Goal: Task Accomplishment & Management: Use online tool/utility

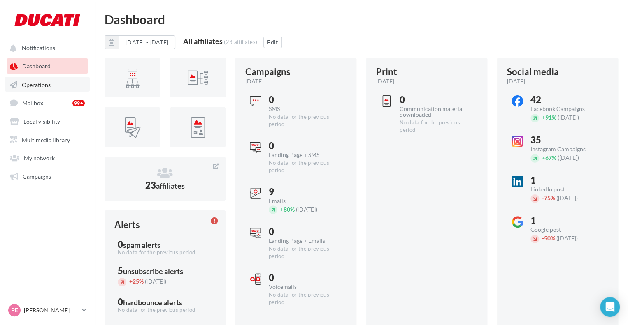
click at [51, 78] on link "Operations" at bounding box center [47, 84] width 85 height 15
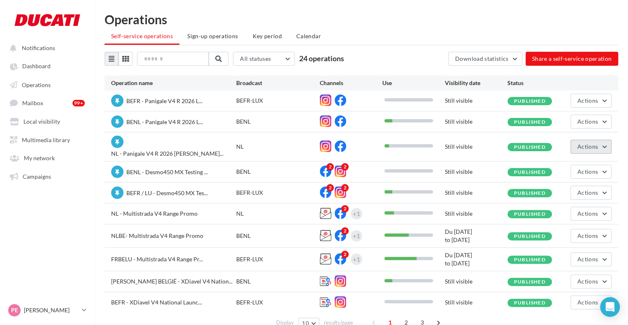
click at [587, 147] on button "Actions" at bounding box center [590, 147] width 41 height 14
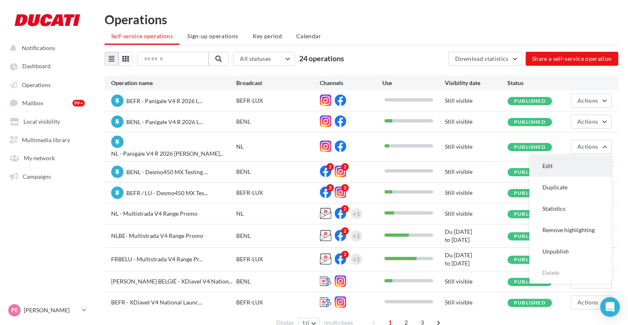
click at [546, 166] on button "Edit" at bounding box center [570, 165] width 82 height 21
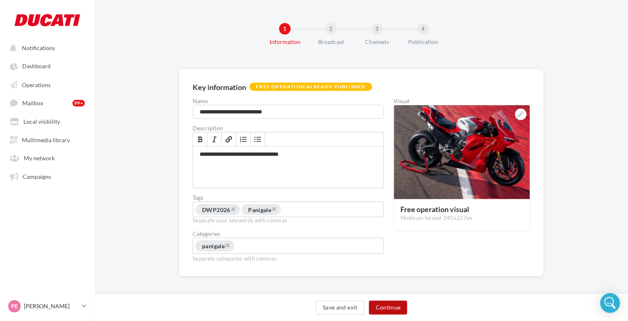
click at [382, 301] on button "Continue" at bounding box center [387, 308] width 38 height 14
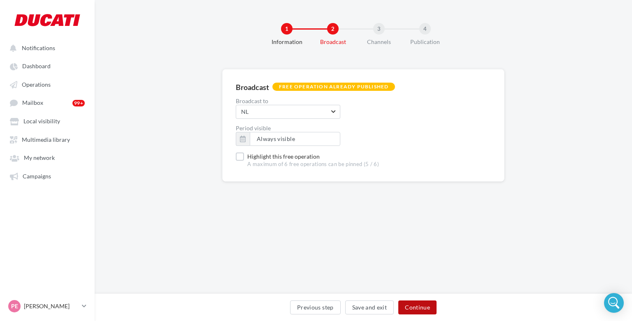
click at [409, 310] on button "Continue" at bounding box center [417, 308] width 38 height 14
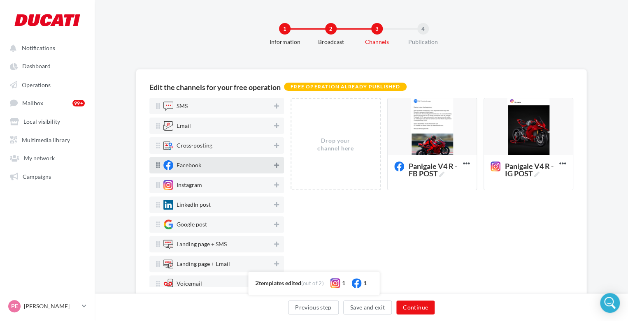
click at [274, 167] on icon at bounding box center [276, 165] width 5 height 6
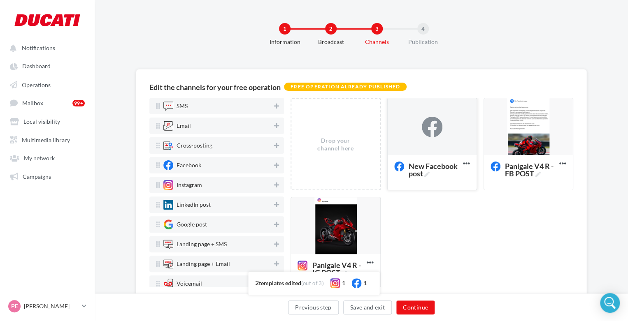
click at [422, 134] on div at bounding box center [432, 127] width 21 height 21
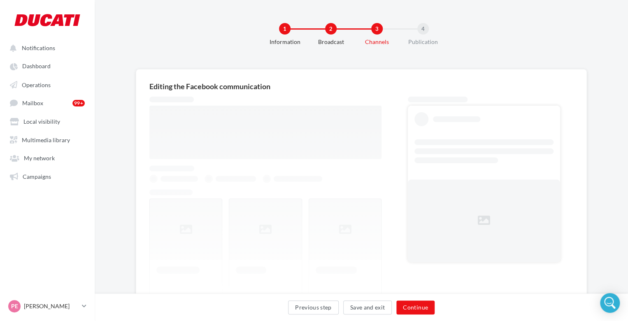
scroll to position [12, 0]
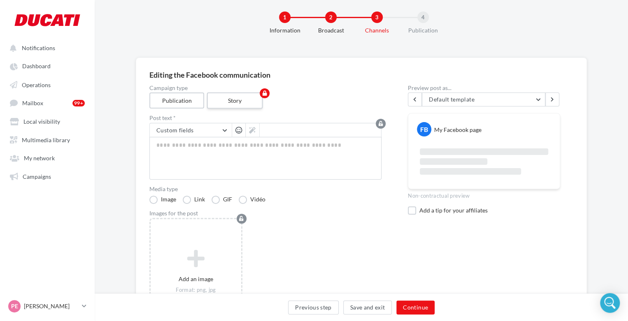
click at [237, 95] on label "Story" at bounding box center [235, 101] width 56 height 16
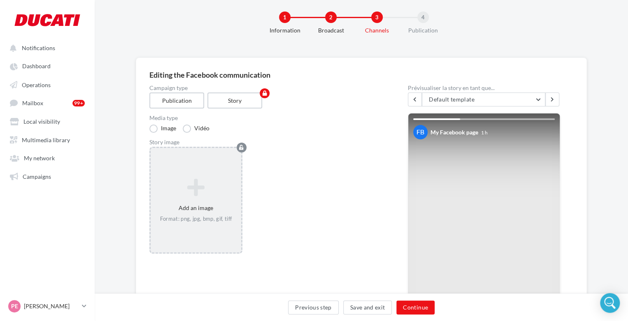
click at [213, 184] on icon at bounding box center [196, 188] width 84 height 20
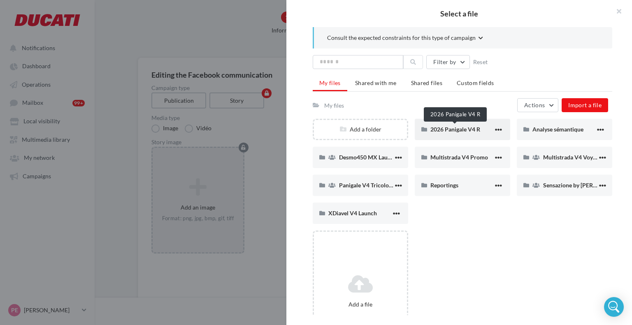
click at [443, 127] on span "2026 Panigale V4 R" at bounding box center [455, 129] width 50 height 7
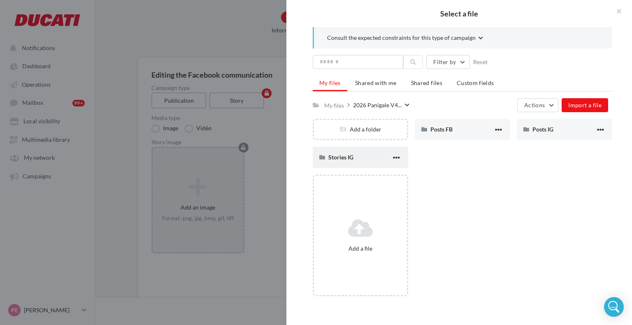
click at [347, 157] on span "Stories IG" at bounding box center [340, 157] width 25 height 7
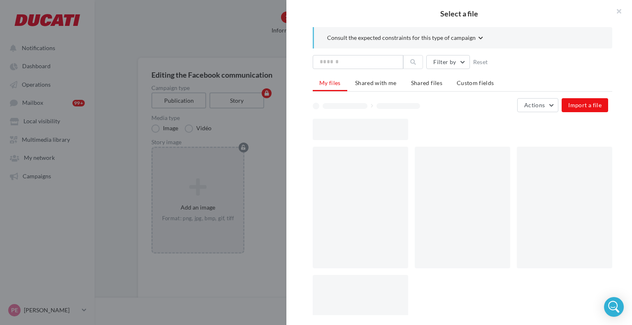
click at [347, 157] on div at bounding box center [360, 208] width 95 height 122
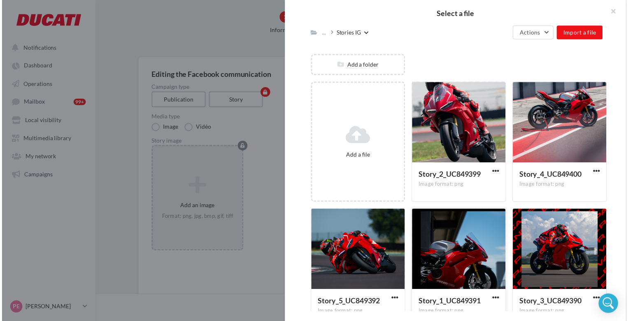
scroll to position [87, 0]
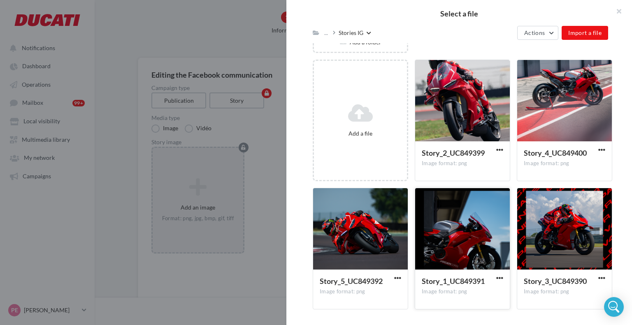
click at [418, 233] on div at bounding box center [462, 229] width 95 height 82
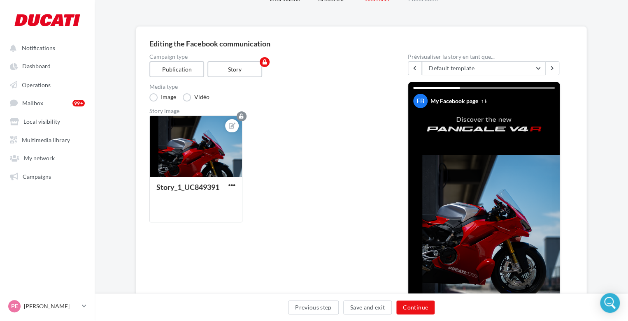
scroll to position [16, 0]
